Goal: Task Accomplishment & Management: Use online tool/utility

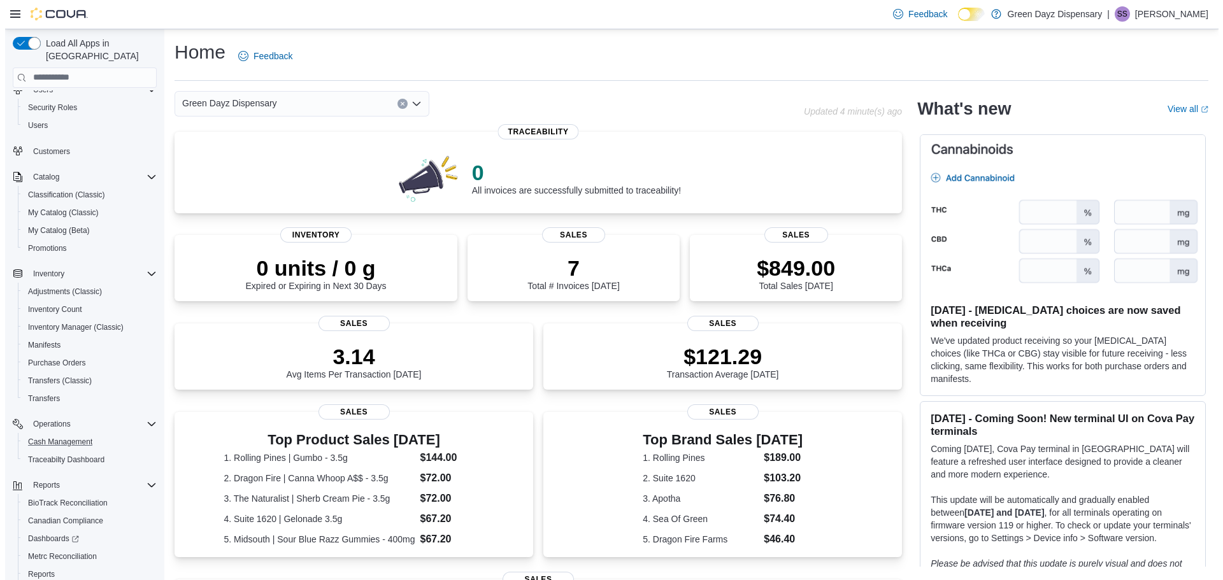
scroll to position [95, 0]
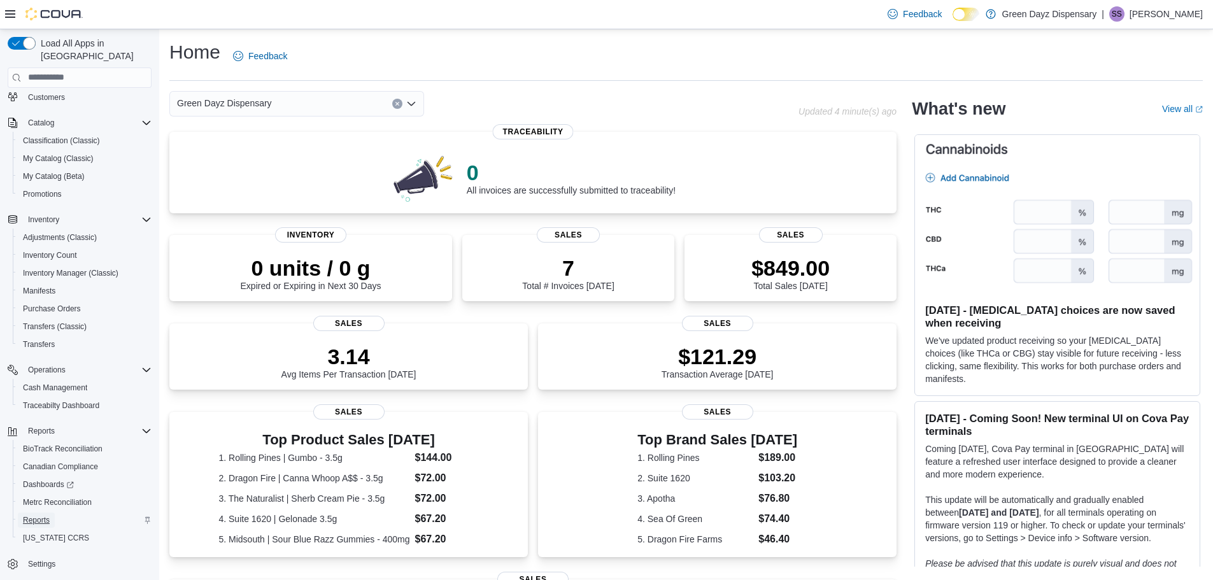
click at [40, 515] on span "Reports" at bounding box center [36, 520] width 27 height 10
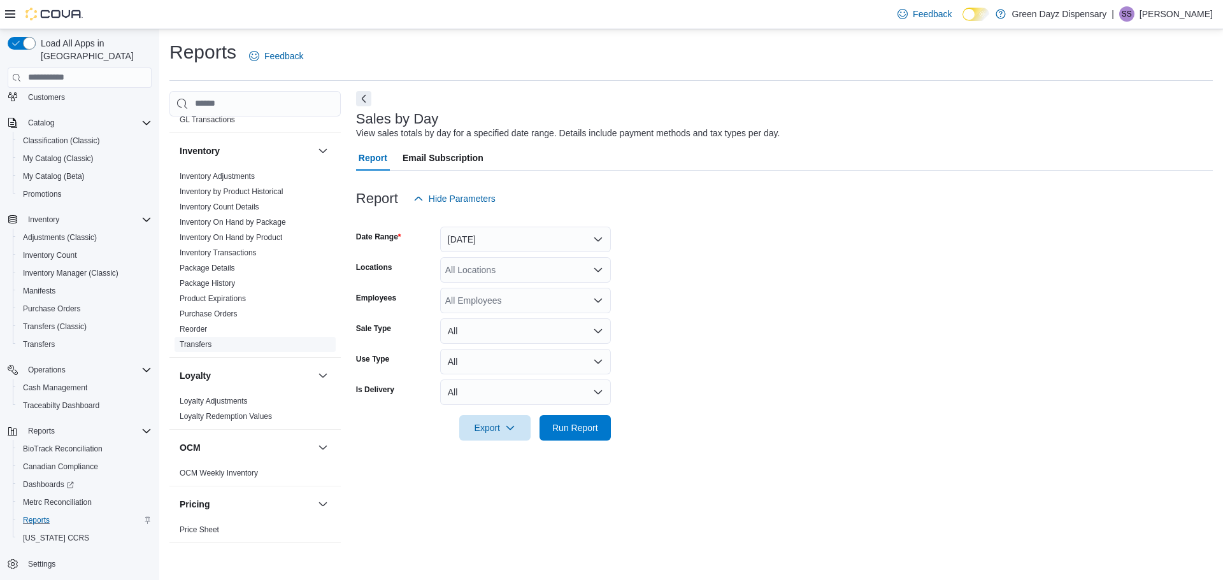
scroll to position [446, 0]
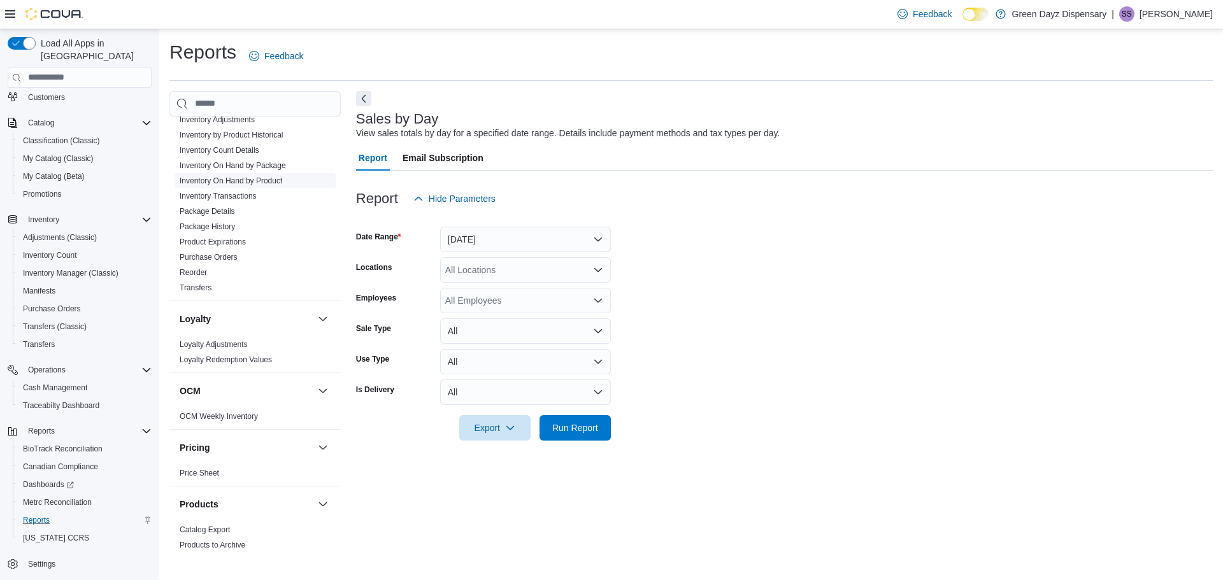
click at [238, 179] on link "Inventory On Hand by Product" at bounding box center [231, 180] width 103 height 9
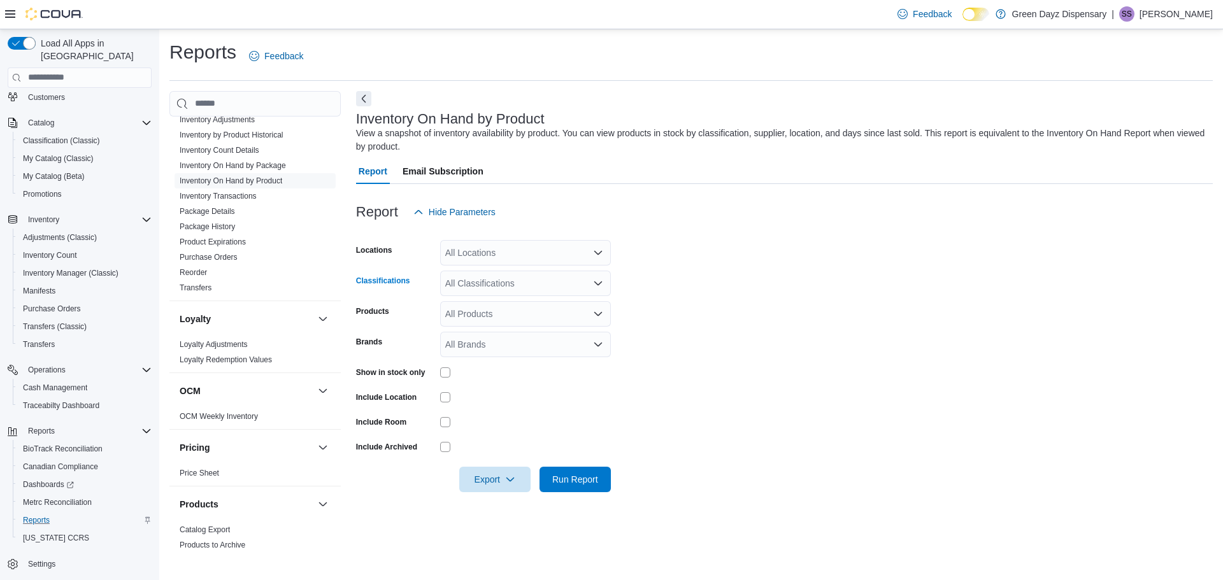
click at [492, 279] on div "All Classifications" at bounding box center [525, 283] width 171 height 25
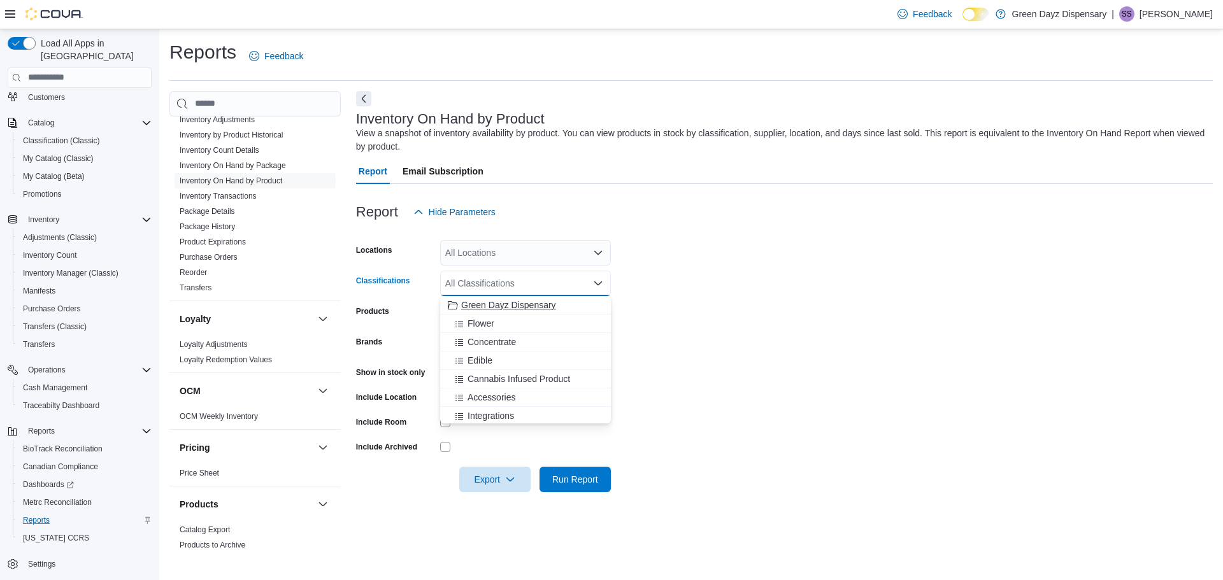
click at [488, 311] on button "Green Dayz Dispensary" at bounding box center [525, 305] width 171 height 18
click at [539, 281] on icon "Remove Green Dayz Dispensary from selection in this group" at bounding box center [538, 283] width 8 height 8
click at [505, 324] on div "Flower" at bounding box center [525, 323] width 155 height 13
click at [505, 324] on span "Concentrate" at bounding box center [491, 323] width 48 height 13
click at [505, 324] on div "Edible" at bounding box center [513, 323] width 131 height 13
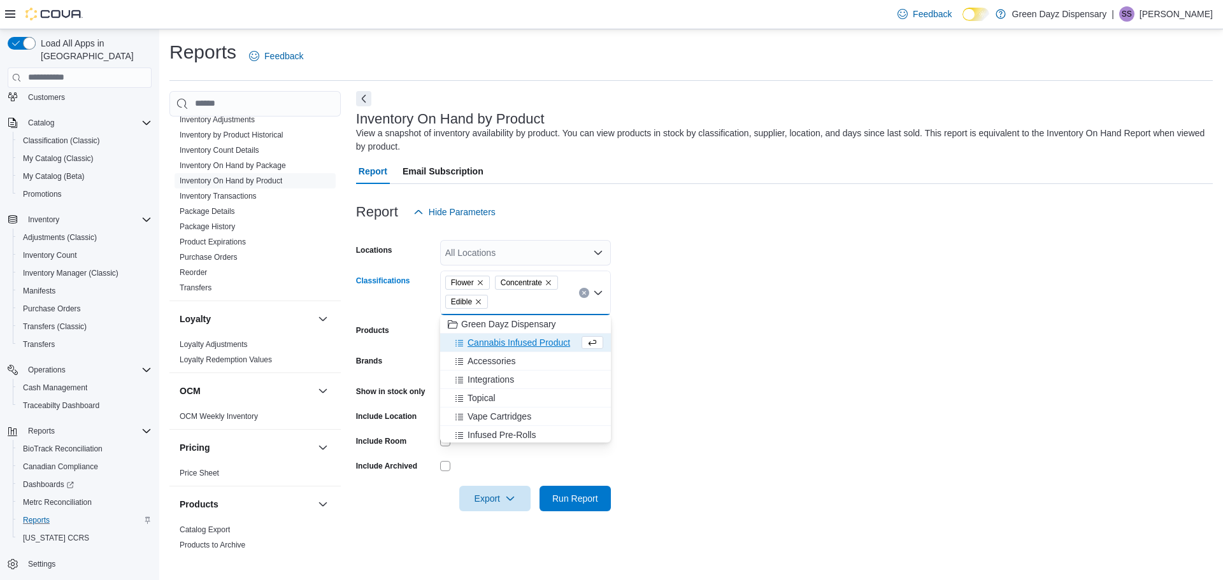
click at [498, 344] on span "Cannabis Infused Product" at bounding box center [518, 342] width 103 height 13
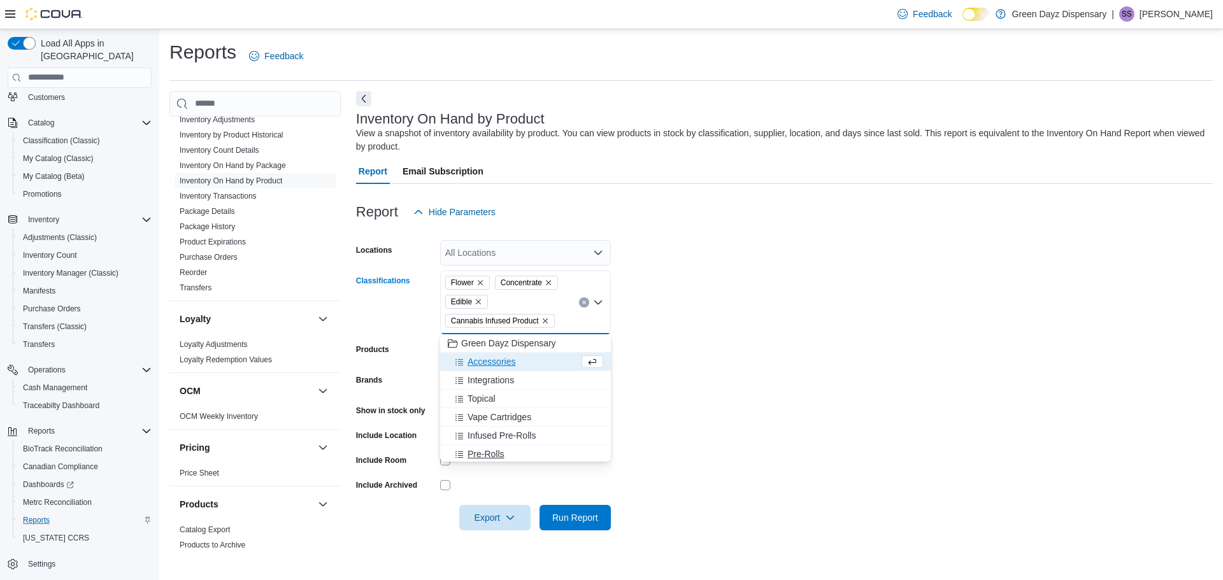
click at [490, 451] on span "Pre-Rolls" at bounding box center [485, 454] width 37 height 13
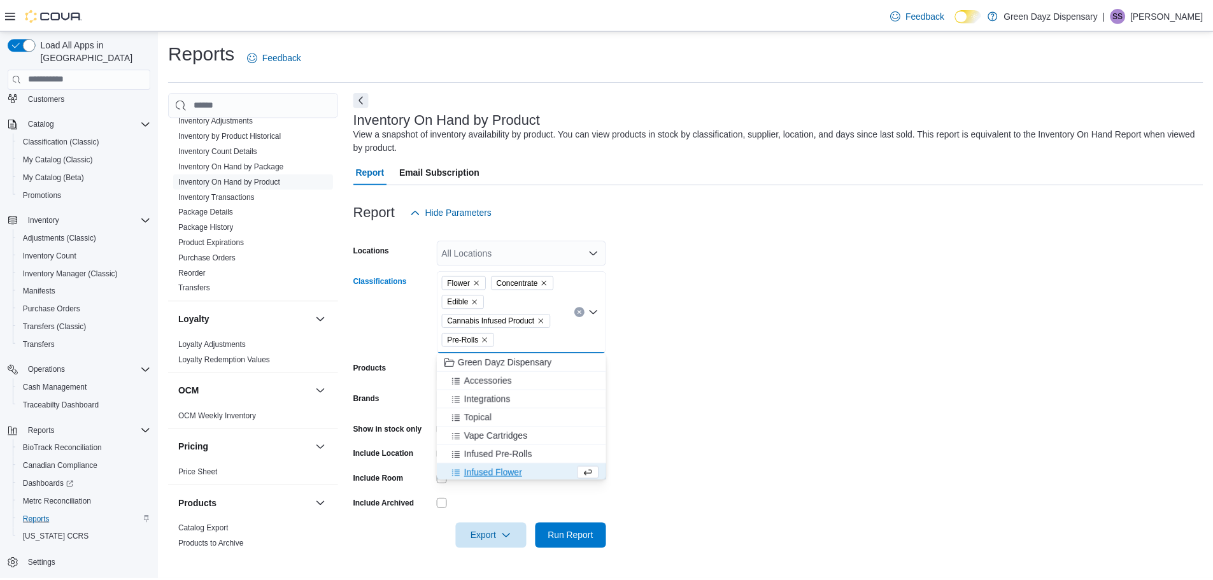
scroll to position [2, 0]
click at [490, 451] on span "Infused Pre-Rolls" at bounding box center [501, 452] width 68 height 13
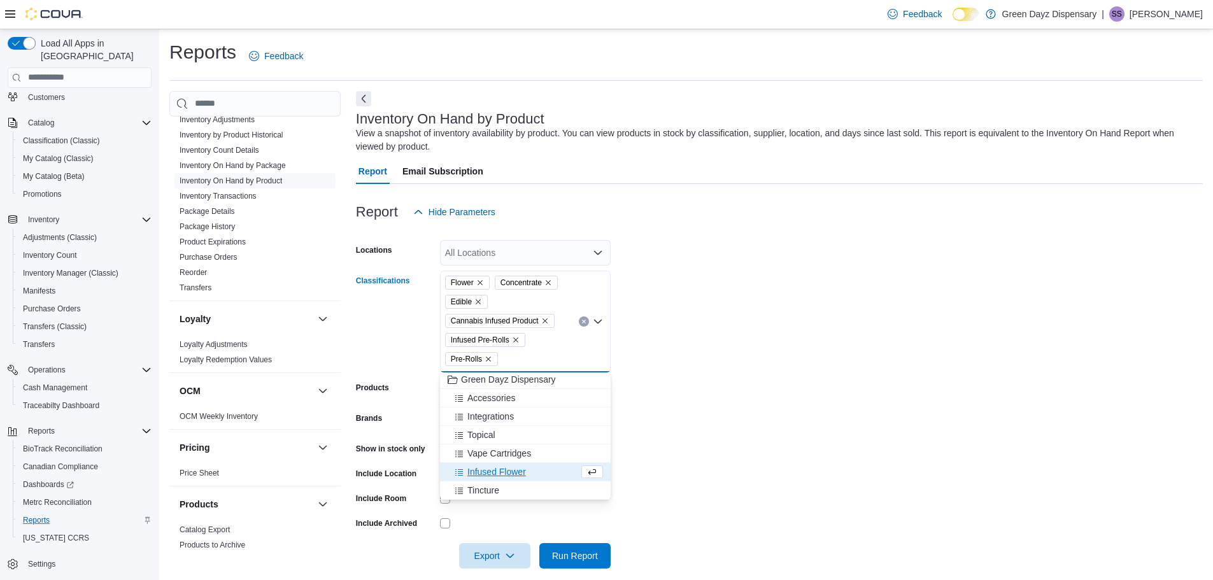
click at [501, 470] on span "Infused Flower" at bounding box center [496, 472] width 59 height 13
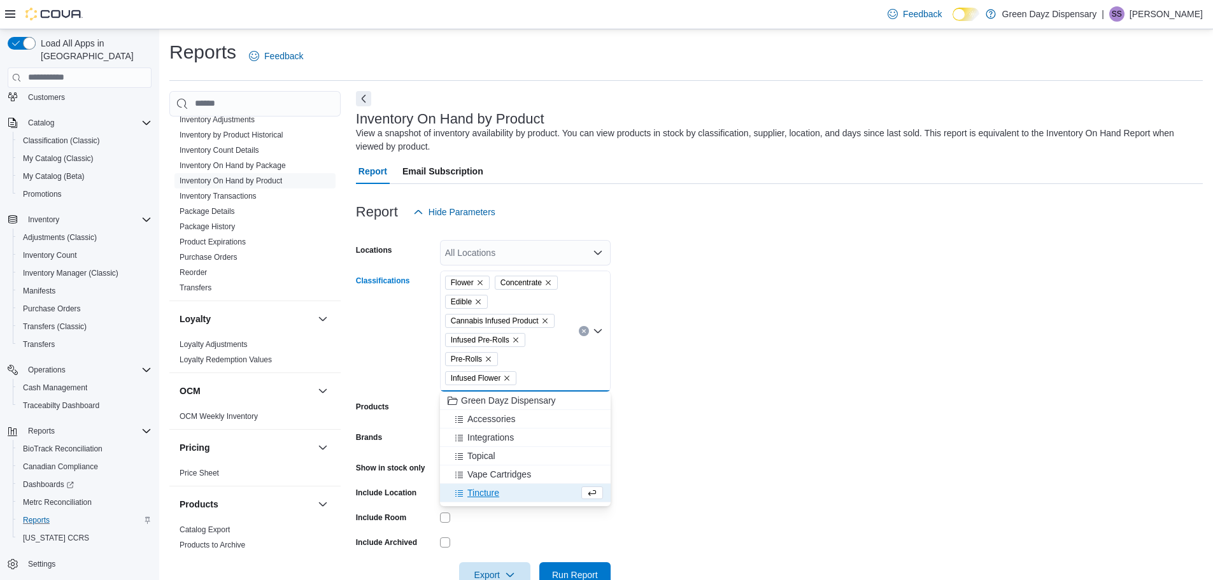
scroll to position [0, 0]
click at [503, 492] on div "Tincture" at bounding box center [513, 493] width 131 height 13
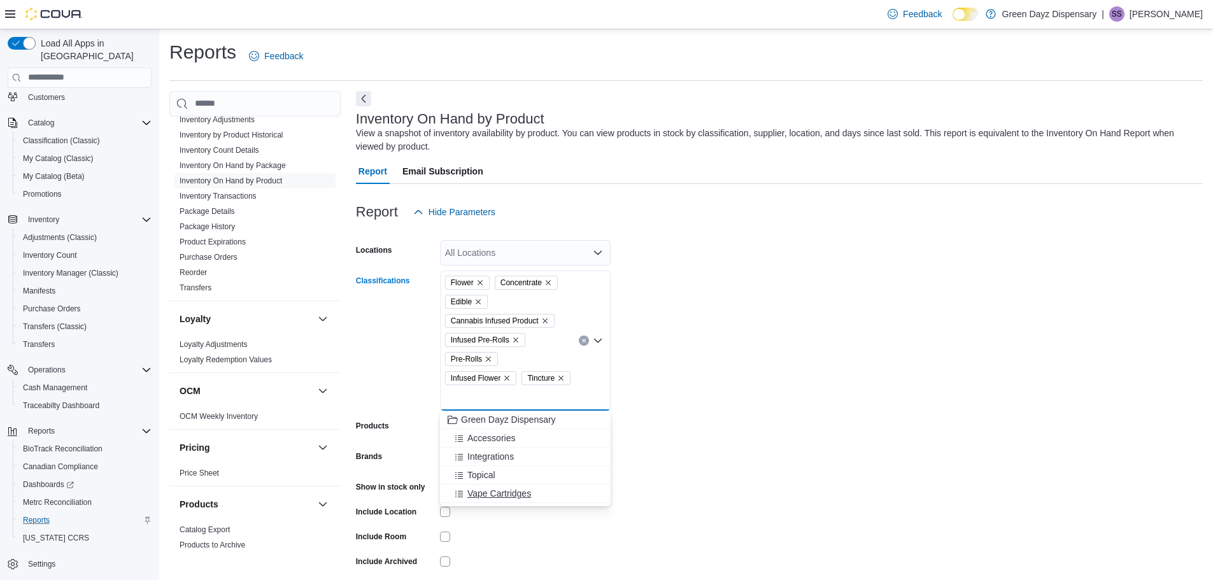
click at [504, 494] on span "Vape Cartridges" at bounding box center [499, 493] width 64 height 13
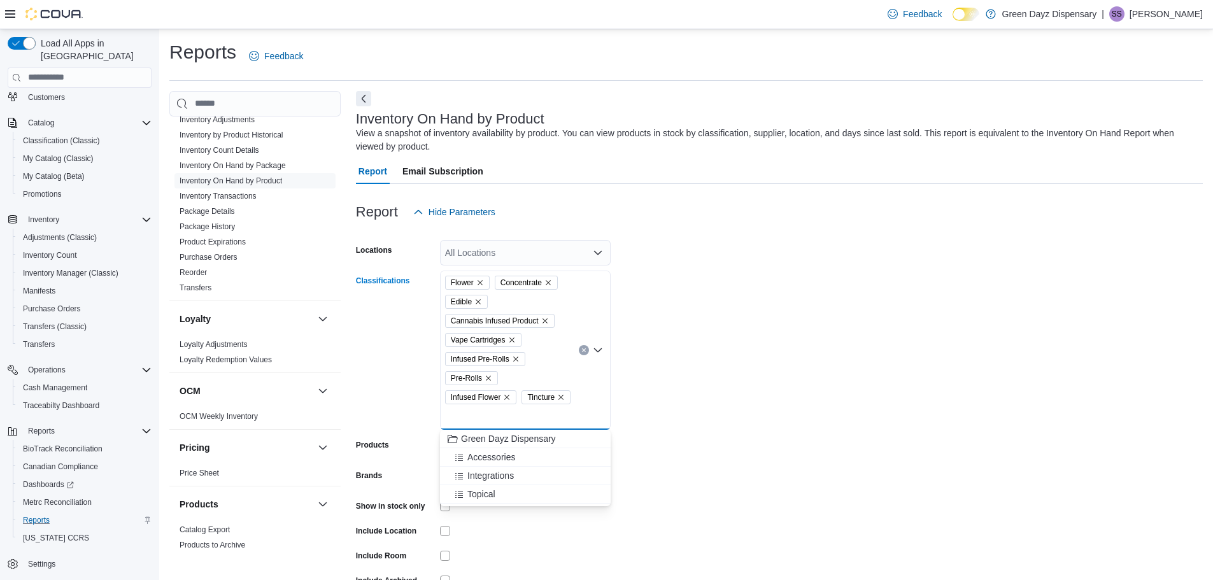
click at [504, 494] on div "Topical" at bounding box center [525, 494] width 155 height 13
click at [761, 436] on form "Locations All Locations Classifications Flower Concentrate Edible Cannabis Infu…" at bounding box center [779, 425] width 847 height 401
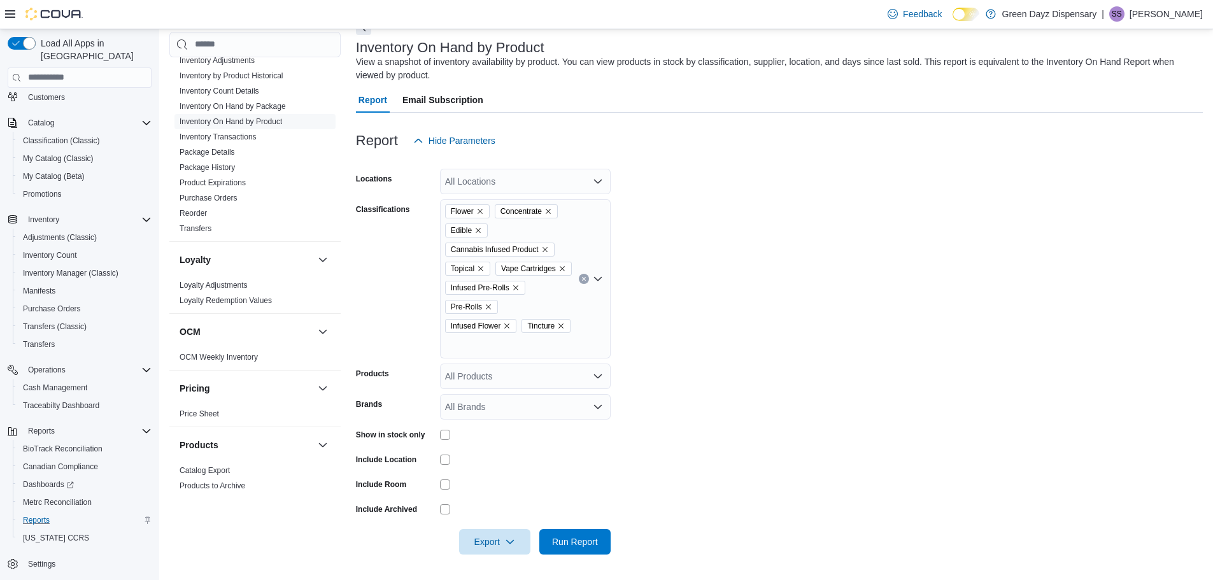
scroll to position [90, 0]
click at [576, 546] on span "Run Report" at bounding box center [575, 541] width 46 height 13
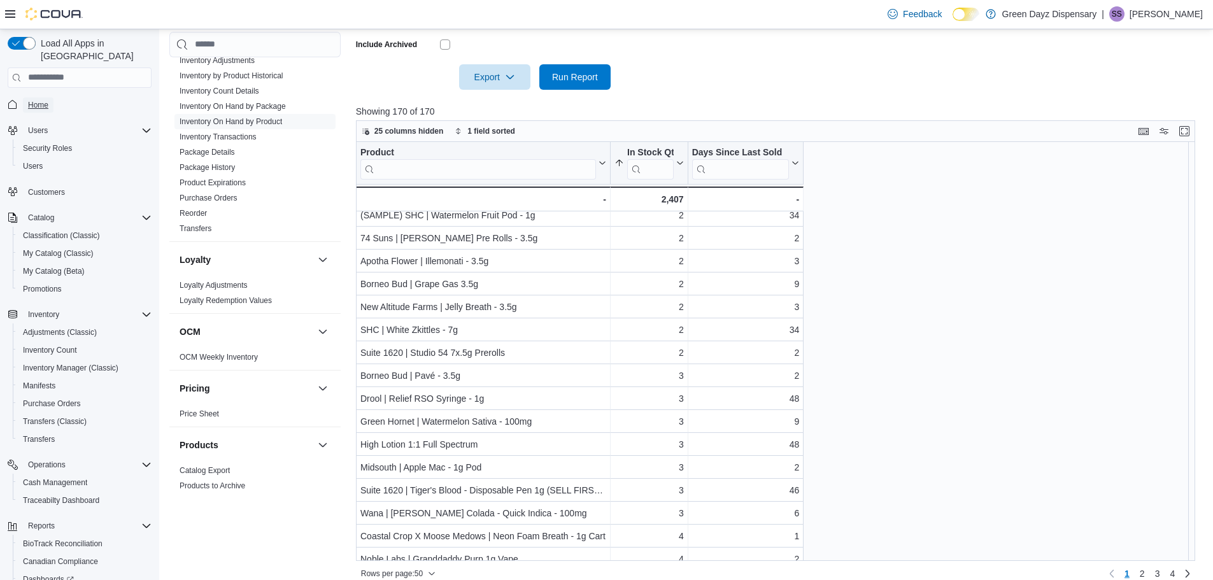
click at [36, 100] on span "Home" at bounding box center [38, 105] width 20 height 10
